Goal: Communication & Community: Ask a question

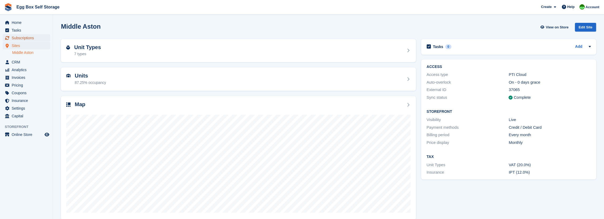
click at [17, 38] on span "Subscriptions" at bounding box center [28, 37] width 32 height 7
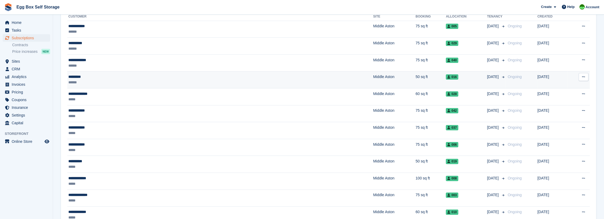
scroll to position [80, 0]
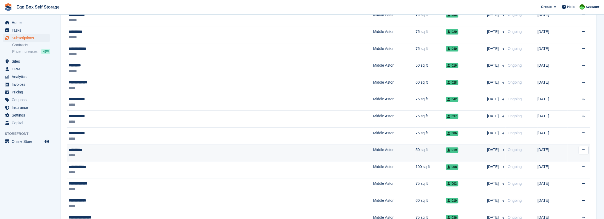
click at [83, 150] on div "**********" at bounding box center [144, 150] width 152 height 6
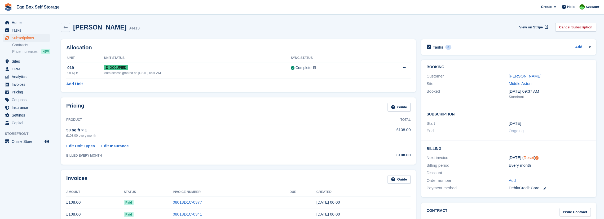
click at [528, 158] on link "Reset" at bounding box center [529, 157] width 10 height 5
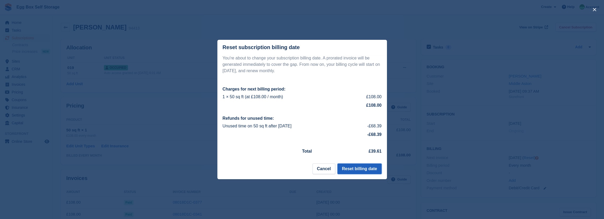
click at [358, 171] on button "Reset billing date" at bounding box center [359, 168] width 44 height 11
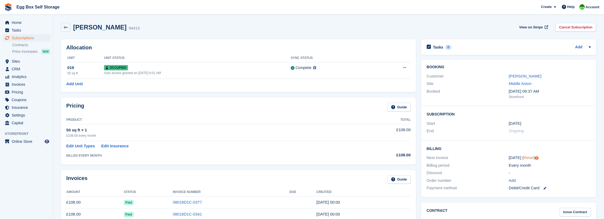
click at [526, 157] on link "Reset" at bounding box center [529, 157] width 10 height 5
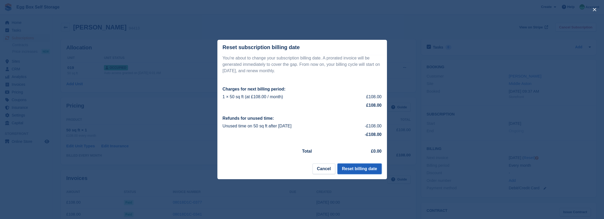
click at [352, 167] on button "Reset billing date" at bounding box center [359, 168] width 44 height 11
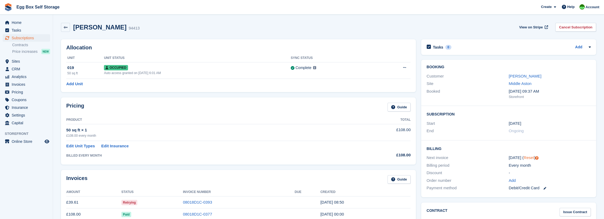
click at [526, 158] on link "Reset" at bounding box center [529, 157] width 10 height 5
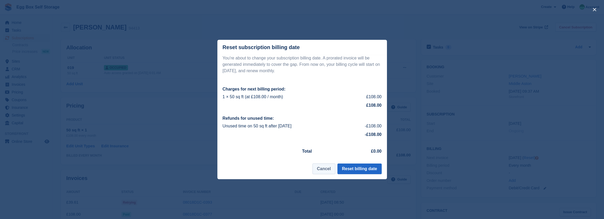
click at [331, 171] on button "Cancel" at bounding box center [323, 168] width 23 height 11
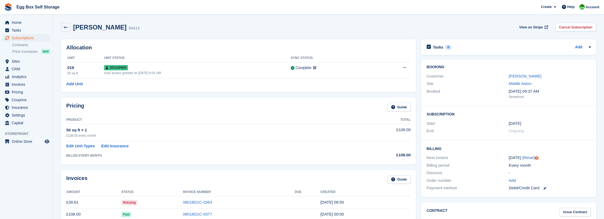
scroll to position [27, 0]
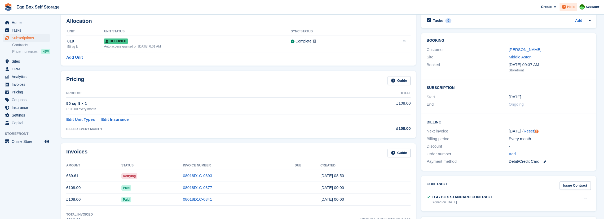
click at [573, 8] on span "Help" at bounding box center [570, 6] width 7 height 5
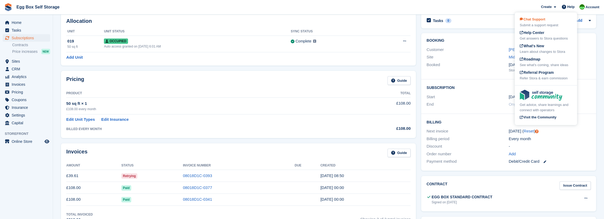
click at [544, 21] on span "Chat Support" at bounding box center [532, 19] width 25 height 4
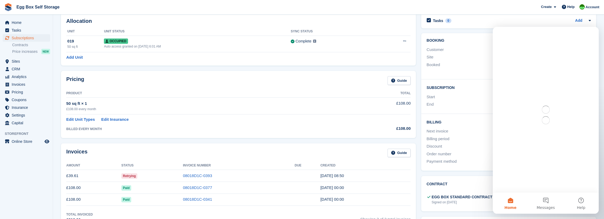
scroll to position [0, 0]
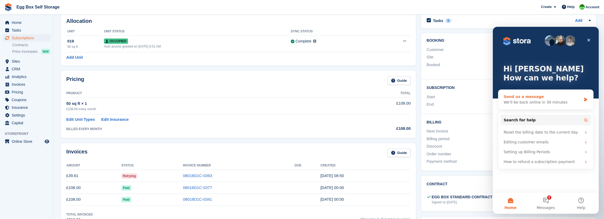
click at [510, 98] on div "Send us a message" at bounding box center [543, 97] width 78 height 6
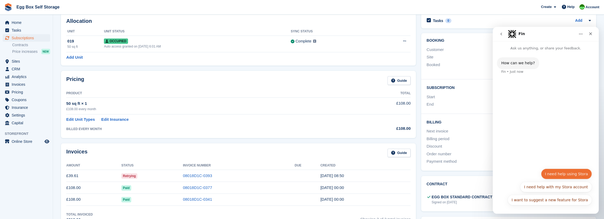
click at [558, 174] on button "I need help using Stora" at bounding box center [566, 173] width 51 height 11
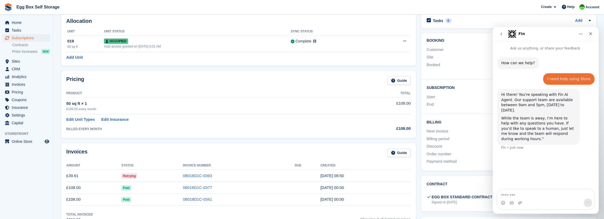
click at [508, 195] on textarea "Message…" at bounding box center [545, 193] width 97 height 9
type textarea "**********"
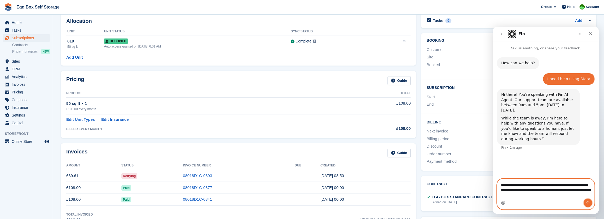
click at [584, 200] on button "Send a message…" at bounding box center [588, 202] width 8 height 8
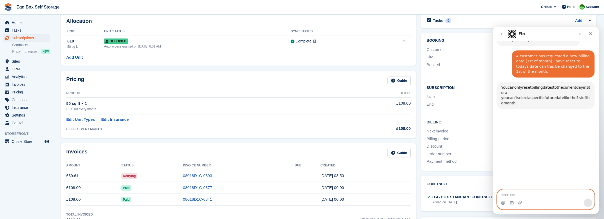
scroll to position [99, 0]
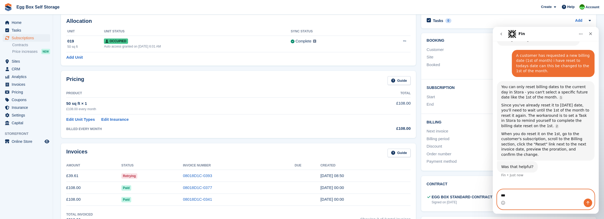
type textarea "***"
click at [529, 131] on div "When you do reset it on the 1st, go to the customer's subscription, scroll to t…" at bounding box center [545, 144] width 89 height 26
click at [589, 205] on button "Send a message…" at bounding box center [588, 202] width 8 height 8
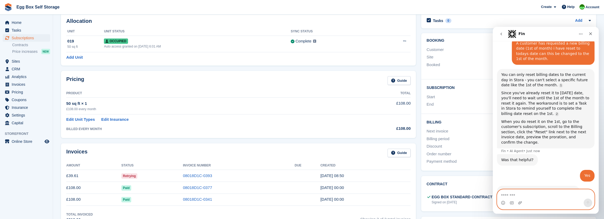
scroll to position [111, 0]
